Goal: Task Accomplishment & Management: Manage account settings

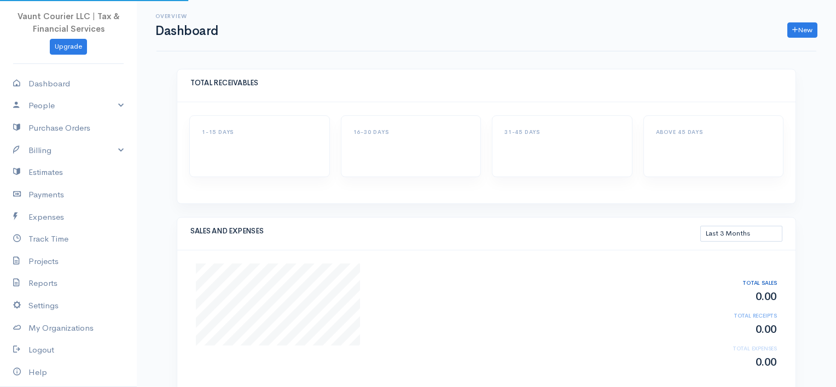
select select "90"
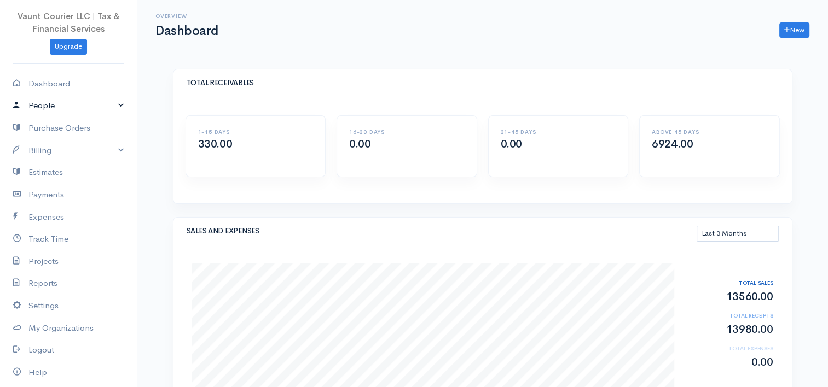
click at [114, 106] on link "People" at bounding box center [68, 106] width 137 height 22
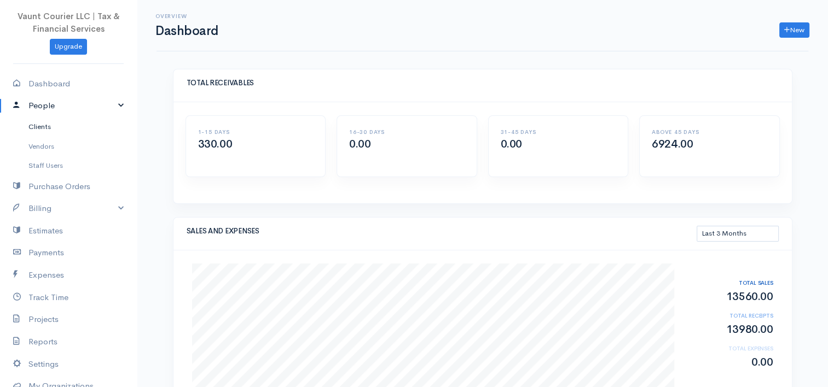
click at [56, 124] on link "Clients" at bounding box center [68, 127] width 137 height 20
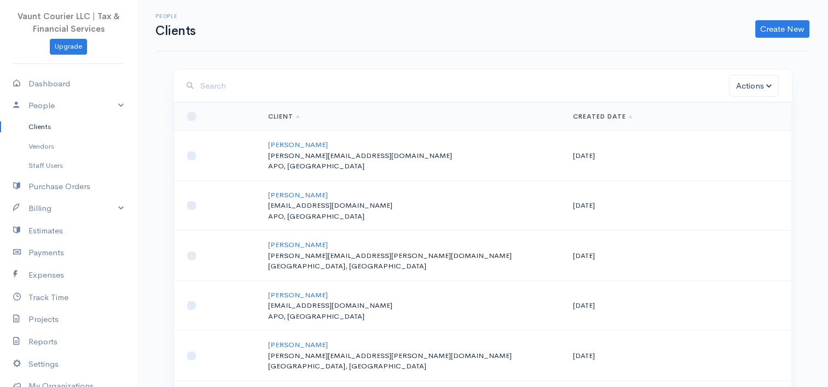
click at [203, 90] on input "search" at bounding box center [464, 86] width 529 height 22
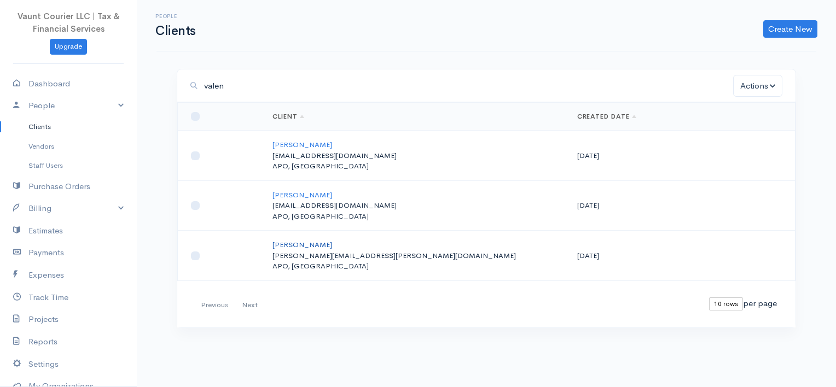
type input "valen"
click at [294, 242] on link "[PERSON_NAME]" at bounding box center [302, 244] width 60 height 9
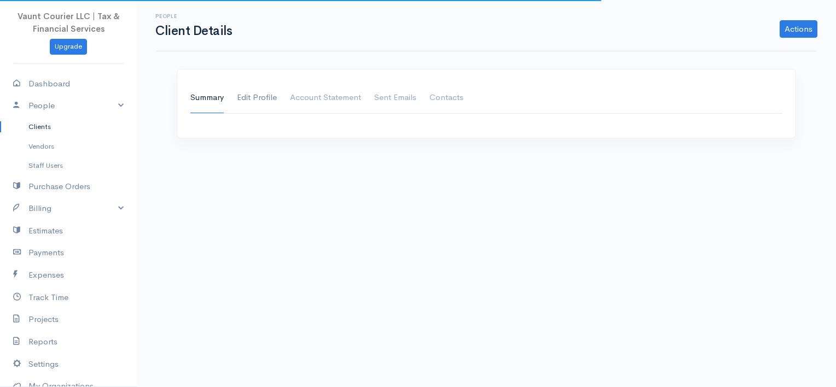
click at [261, 98] on link "Edit Profile" at bounding box center [257, 98] width 40 height 31
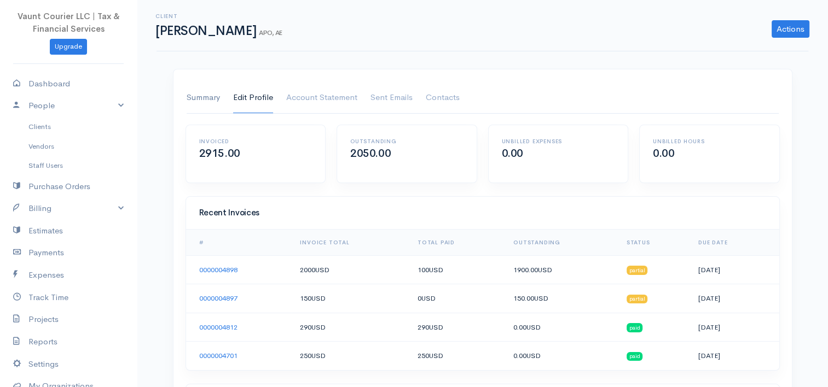
click at [197, 100] on link "Summary" at bounding box center [203, 98] width 33 height 31
click at [252, 101] on link "Edit Profile" at bounding box center [253, 98] width 40 height 31
select select "[GEOGRAPHIC_DATA]"
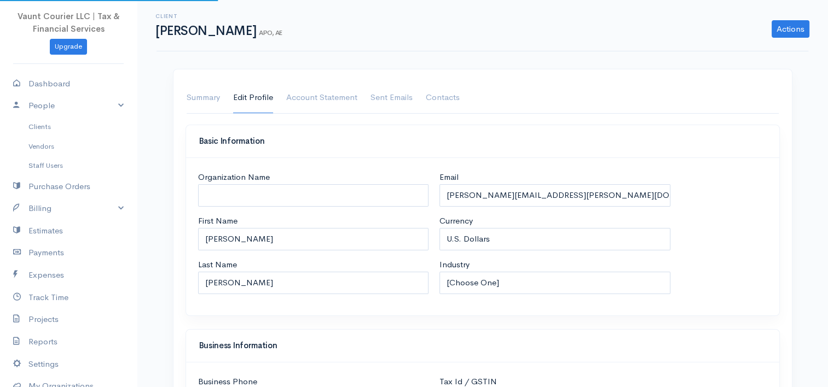
select select "[GEOGRAPHIC_DATA]"
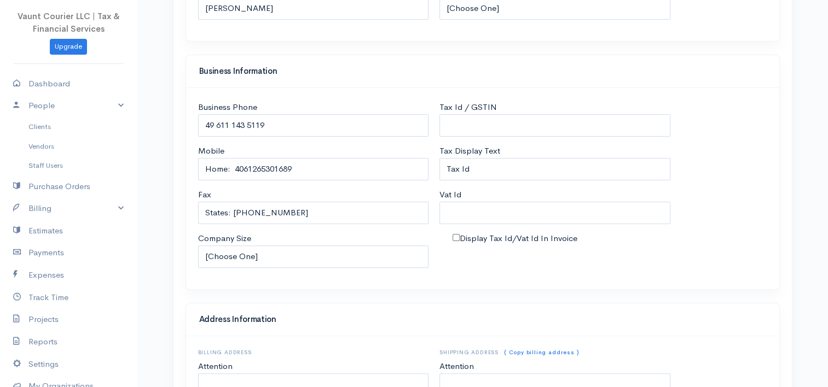
scroll to position [274, 0]
drag, startPoint x: 297, startPoint y: 216, endPoint x: 232, endPoint y: 208, distance: 65.5
click at [232, 208] on input "States: [PHONE_NUMBER]" at bounding box center [313, 214] width 231 height 22
